Goal: Task Accomplishment & Management: Use online tool/utility

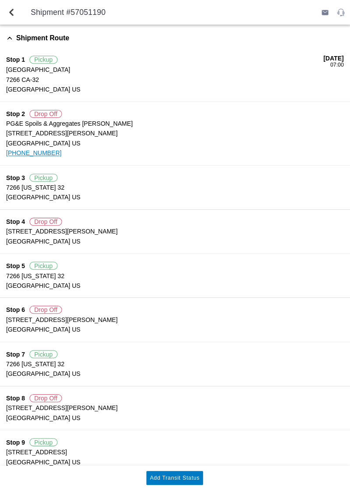
scroll to position [11, 0]
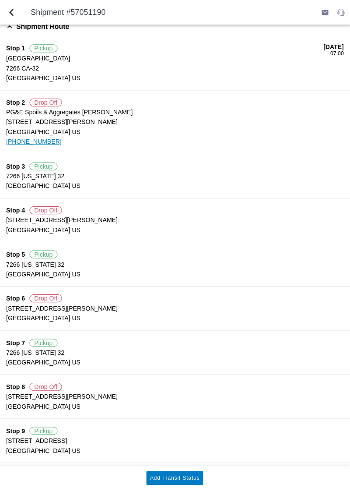
click at [181, 483] on button "Add Transit Status" at bounding box center [175, 476] width 57 height 14
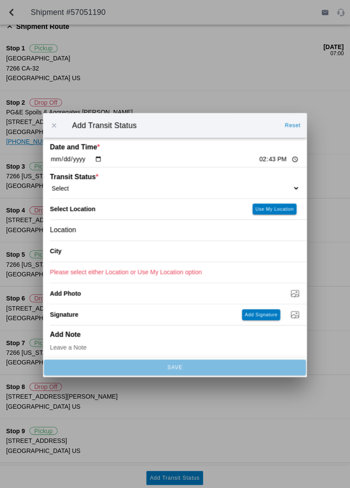
click at [257, 191] on select "Select Arrive at Drop Off Arrive at Pickup Break Start Break Stop Depart Drop O…" at bounding box center [175, 187] width 249 height 8
select select "ARVDLVLOC"
click at [0, 0] on slot "Use My Location" at bounding box center [0, 0] width 0 height 0
type input "Paradise"
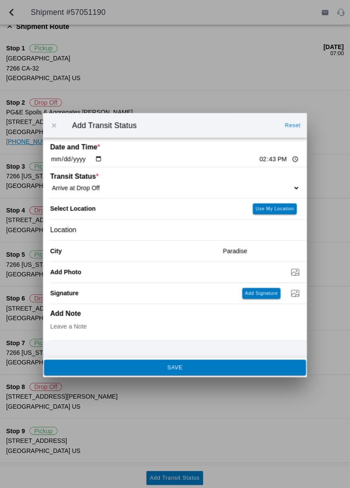
click at [222, 368] on span "SAVE" at bounding box center [174, 365] width 249 height 5
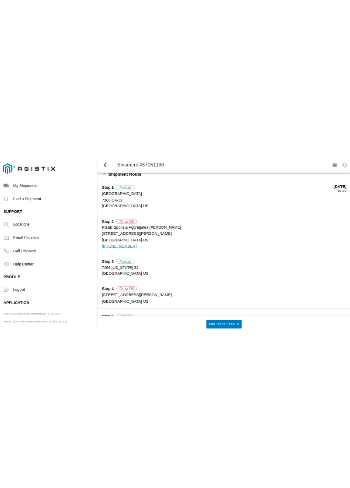
scroll to position [0, 0]
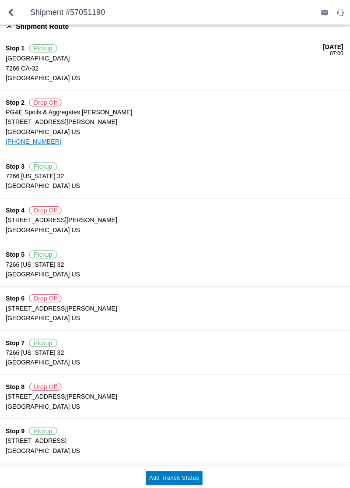
click at [0, 0] on slot "Add Transit Status" at bounding box center [0, 0] width 0 height 0
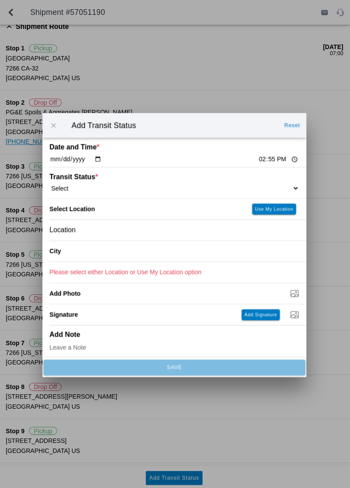
click at [269, 197] on div "Transit Status * Select Arrive at Drop Off Arrive at Pickup Break Start Break S…" at bounding box center [175, 181] width 249 height 31
click at [243, 191] on select "Select Arrive at Drop Off Arrive at Pickup Break Start Break Stop Depart Drop O…" at bounding box center [175, 187] width 249 height 8
select select "DPTDLVLOC"
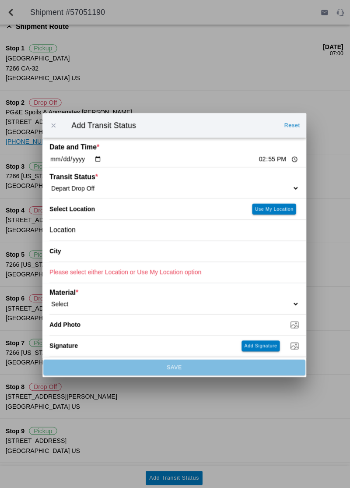
click at [266, 213] on button "Use My Location" at bounding box center [275, 207] width 44 height 11
type input "Paradise"
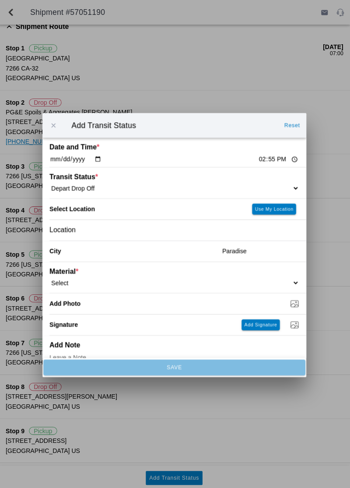
click at [222, 285] on select "Select 1" x 3" Rock 1" x 4" Rock 2" x 4" Rock Asphalt Cold Patch Backfill Spec …" at bounding box center [175, 281] width 249 height 8
select select "708651"
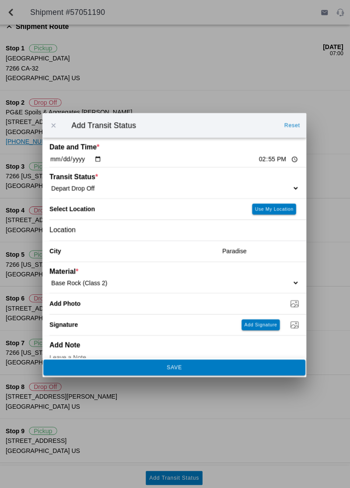
click at [192, 368] on span "SAVE" at bounding box center [174, 365] width 249 height 5
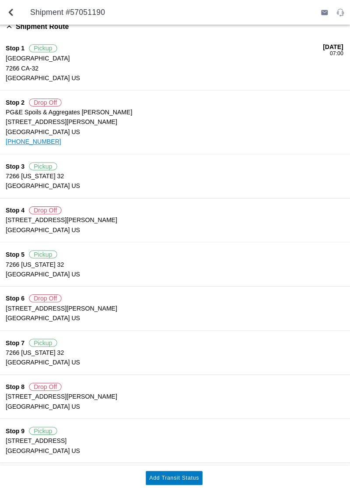
click at [189, 483] on button "Add Transit Status" at bounding box center [175, 476] width 57 height 14
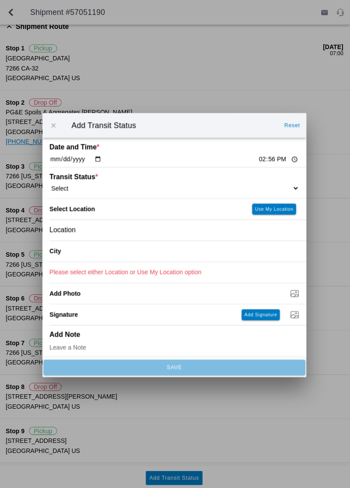
click at [258, 163] on input "14:56" at bounding box center [278, 158] width 41 height 9
type input "16:00"
click at [263, 195] on div "Transit Status * Select Arrive at Drop Off Arrive at Pickup Break Start Break S…" at bounding box center [175, 181] width 249 height 31
click at [277, 191] on select "Select Arrive at Drop Off Arrive at Pickup Break Start Break Stop Depart Drop O…" at bounding box center [175, 187] width 249 height 8
select select "DELIVRED"
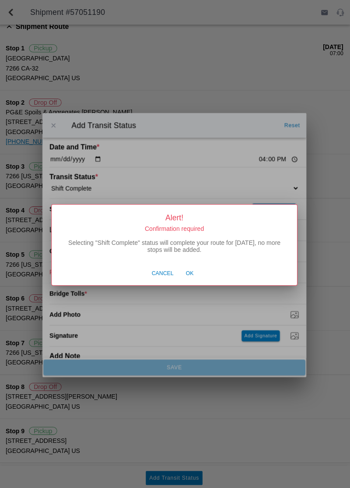
click at [191, 276] on span "Ok" at bounding box center [191, 272] width 8 height 8
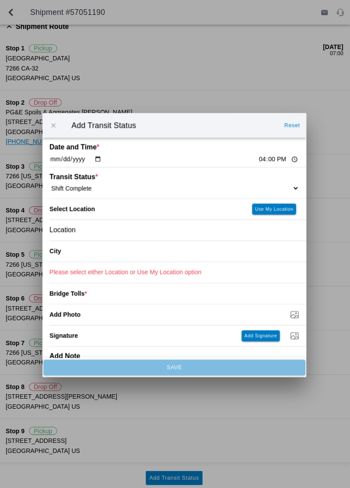
click at [193, 259] on div "City" at bounding box center [133, 250] width 165 height 21
click at [187, 239] on div "Location" at bounding box center [175, 229] width 249 height 21
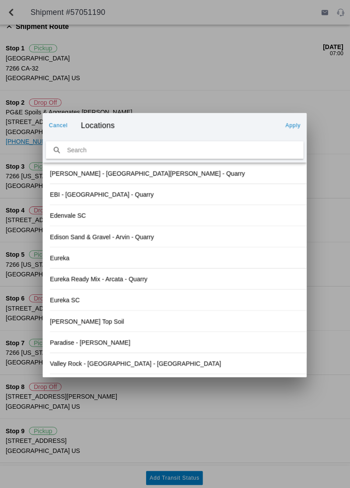
click at [145, 372] on div "Valley Rock - [GEOGRAPHIC_DATA] - [GEOGRAPHIC_DATA]" at bounding box center [175, 361] width 249 height 21
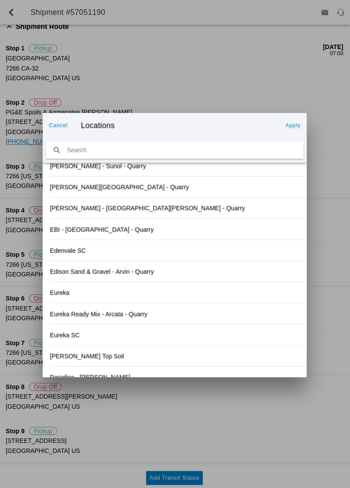
scroll to position [997, 0]
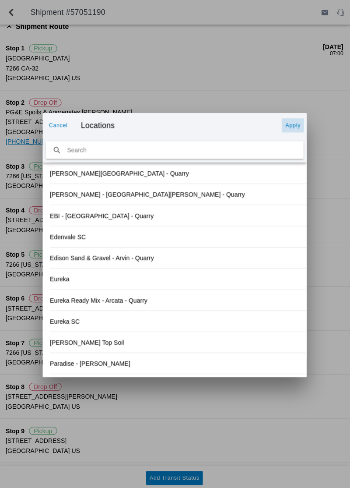
click at [290, 132] on button "Apply" at bounding box center [293, 125] width 22 height 14
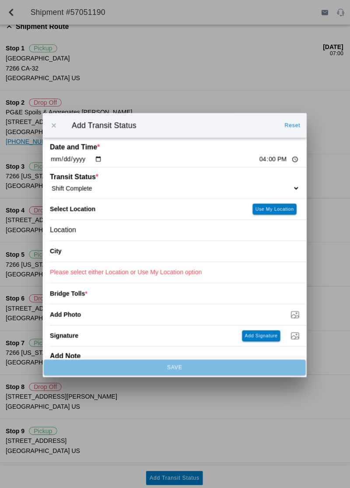
type input "Orland"
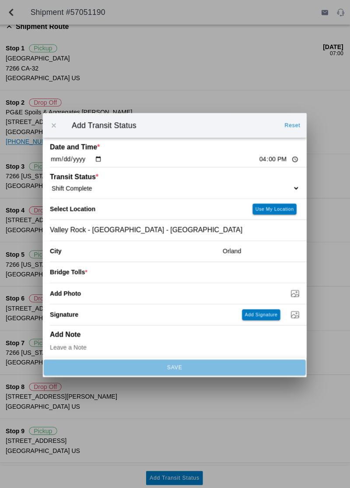
click at [202, 280] on input "number" at bounding box center [194, 270] width 212 height 19
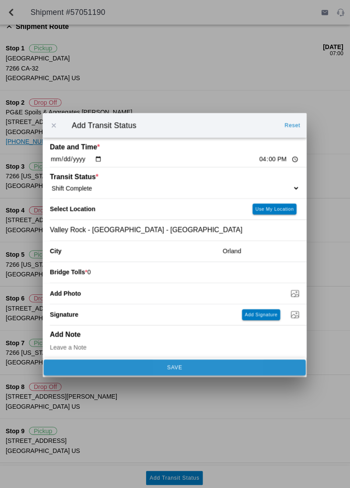
type input "0"
click at [195, 374] on button "SAVE" at bounding box center [175, 366] width 261 height 16
